Goal: Find specific page/section: Find specific page/section

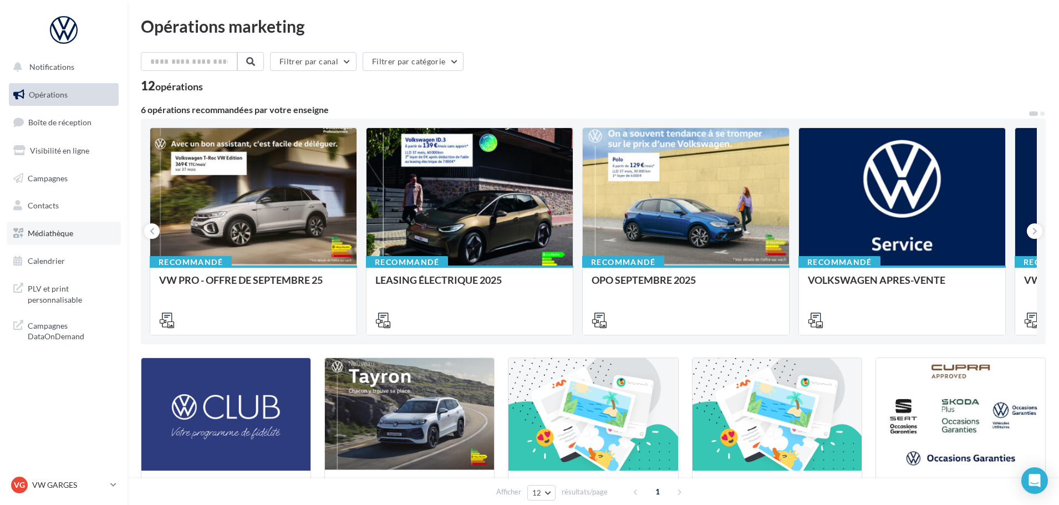
click at [62, 229] on span "Médiathèque" at bounding box center [50, 232] width 45 height 9
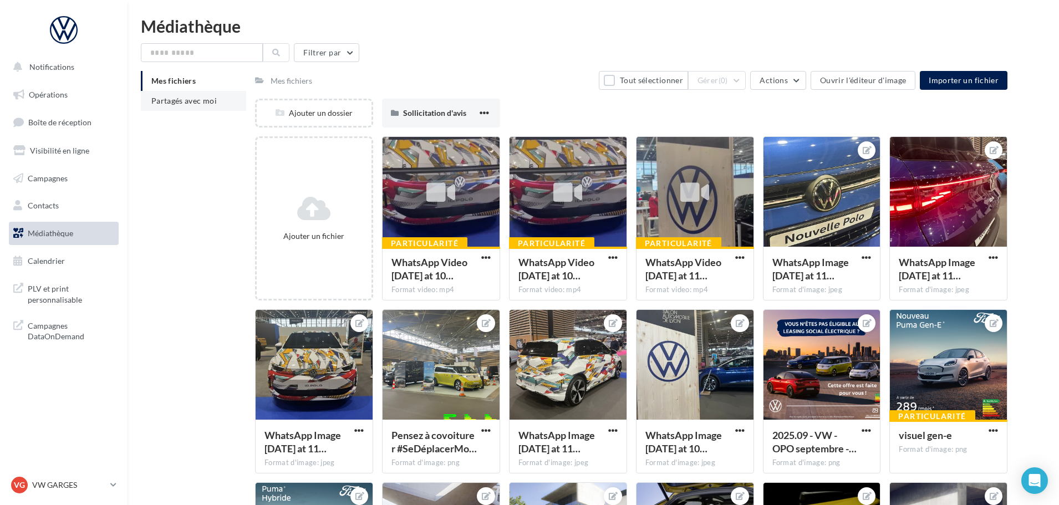
click at [181, 108] on li "Partagés avec moi" at bounding box center [193, 101] width 105 height 20
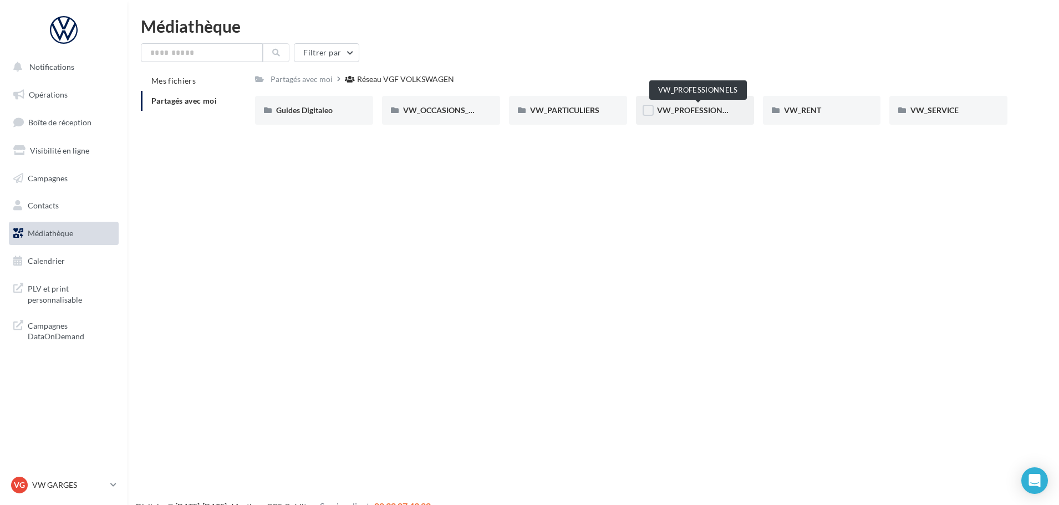
click at [692, 109] on span "VW_PROFESSIONNELS" at bounding box center [699, 109] width 84 height 9
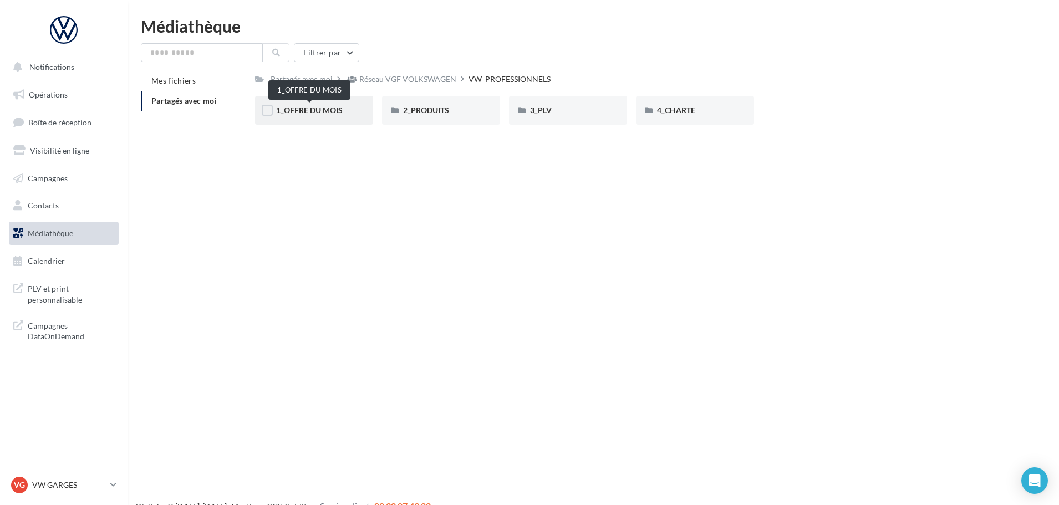
click at [330, 111] on span "1_OFFRE DU MOIS" at bounding box center [309, 109] width 67 height 9
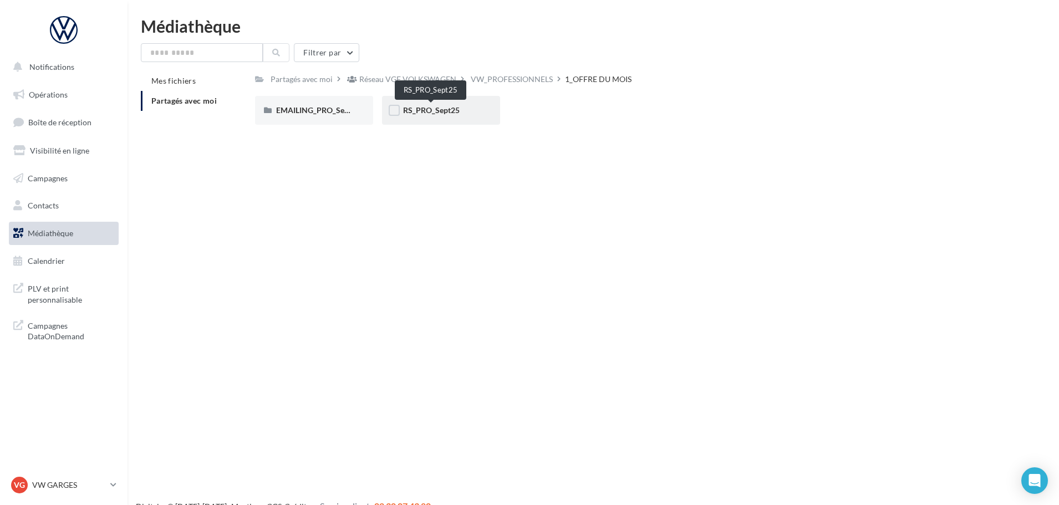
click at [436, 111] on span "RS_PRO_Sept25" at bounding box center [431, 109] width 57 height 9
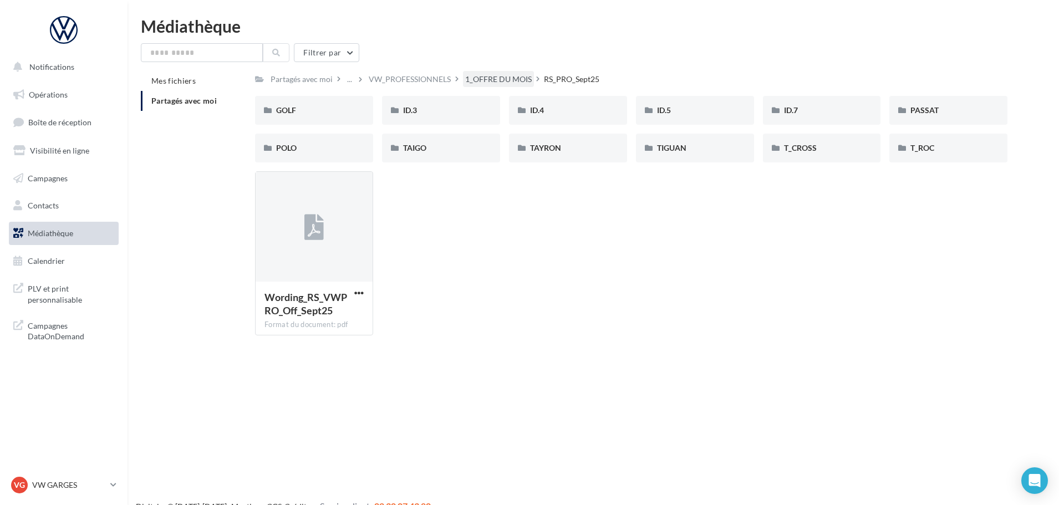
click at [496, 80] on div "1_OFFRE DU MOIS" at bounding box center [498, 79] width 67 height 11
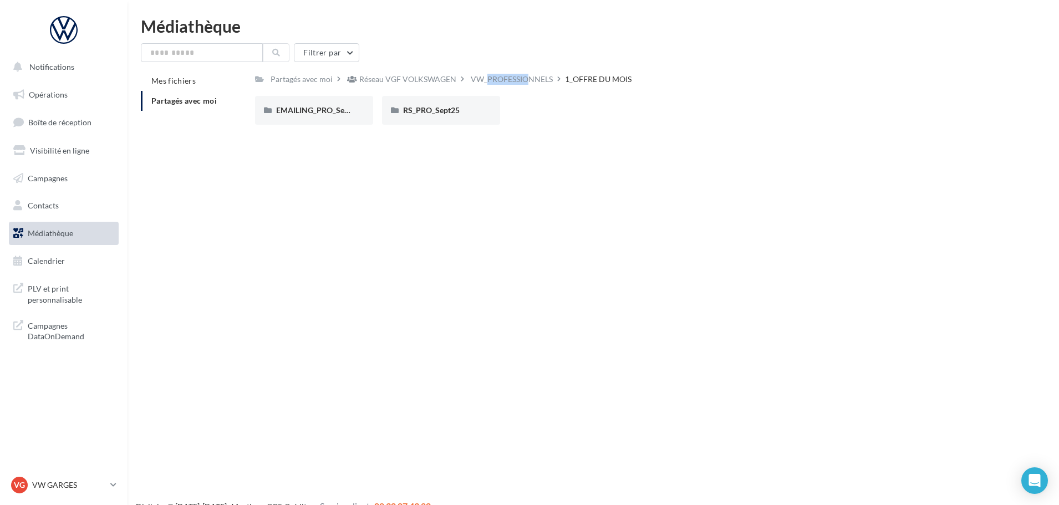
click at [512, 74] on div "VW_PROFESSIONNELS" at bounding box center [512, 79] width 82 height 11
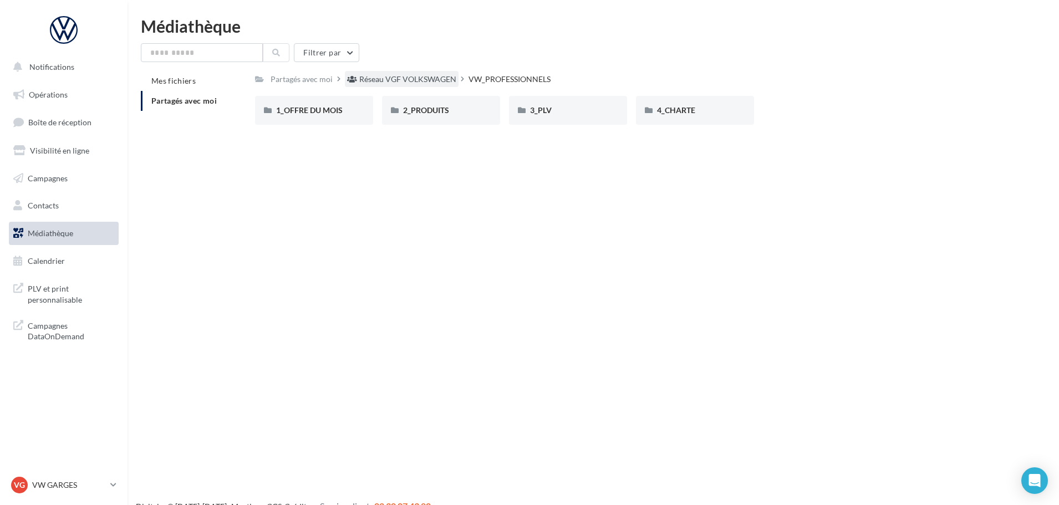
click at [428, 84] on div "Réseau VGF VOLKSWAGEN" at bounding box center [407, 79] width 97 height 11
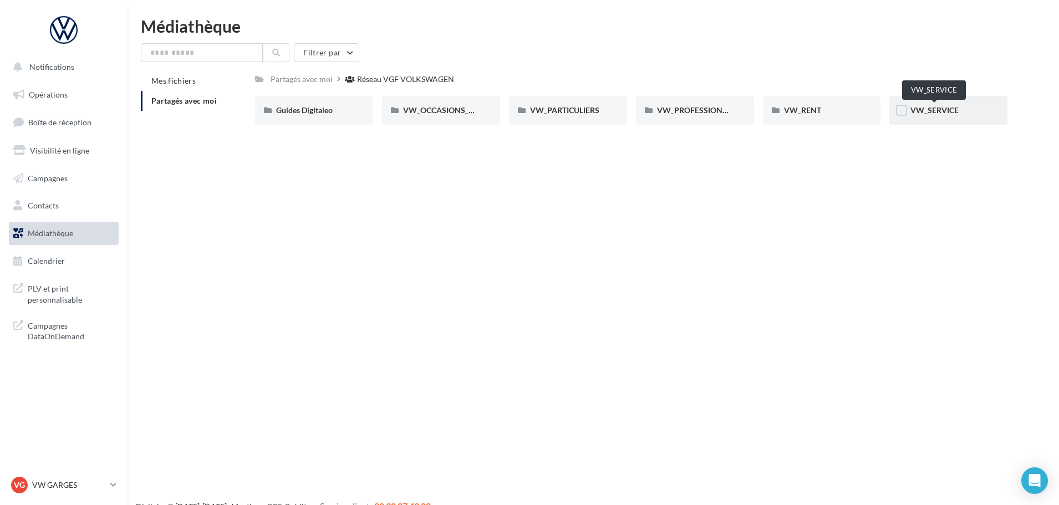
click at [947, 110] on span "VW_SERVICE" at bounding box center [934, 109] width 48 height 9
